Goal: Find contact information: Find contact information

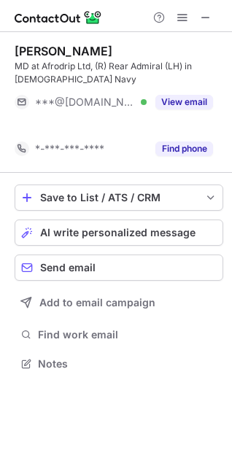
scroll to position [330, 232]
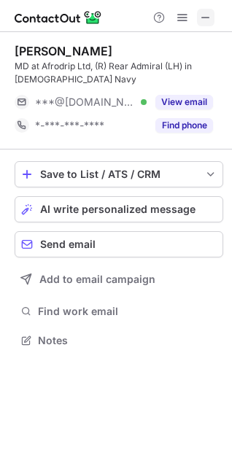
click at [206, 18] on span at bounding box center [206, 18] width 12 height 12
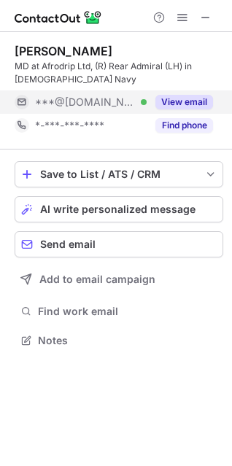
click at [187, 104] on button "View email" at bounding box center [184, 102] width 58 height 15
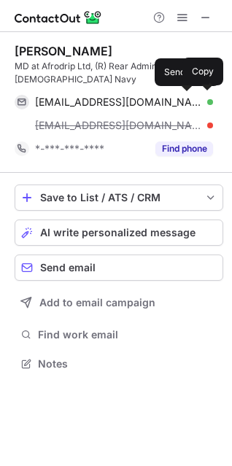
scroll to position [354, 232]
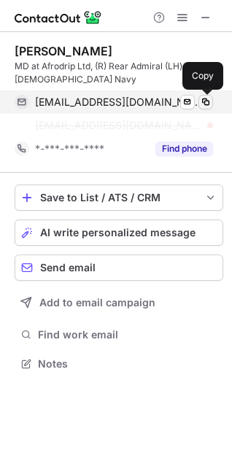
click at [207, 100] on span at bounding box center [206, 102] width 12 height 12
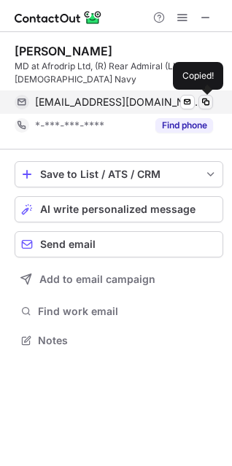
scroll to position [330, 232]
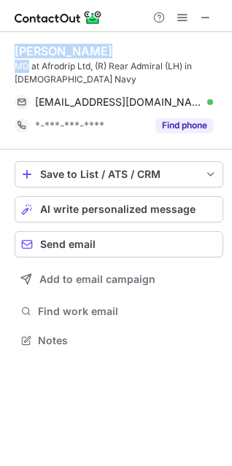
drag, startPoint x: 14, startPoint y: 47, endPoint x: 29, endPoint y: 63, distance: 22.2
click at [29, 63] on div "[PERSON_NAME] MD at Afrodrip Ltd, (R) Rear Admiral (LH) in [DEMOGRAPHIC_DATA] N…" at bounding box center [119, 65] width 209 height 42
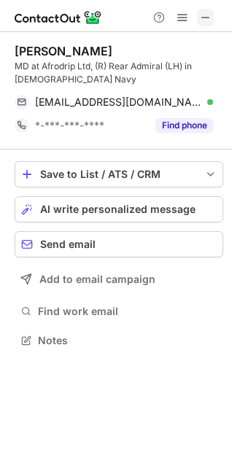
click at [211, 16] on span at bounding box center [206, 18] width 12 height 12
